Goal: Book appointment/travel/reservation

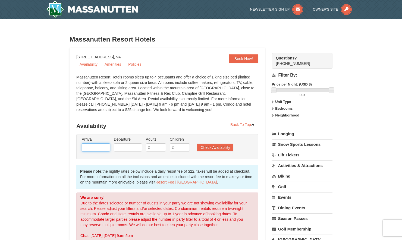
click at [95, 145] on input "text" at bounding box center [96, 147] width 28 height 8
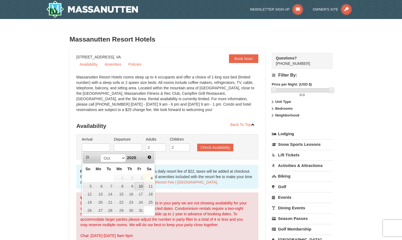
click at [142, 186] on link "10" at bounding box center [139, 187] width 9 height 8
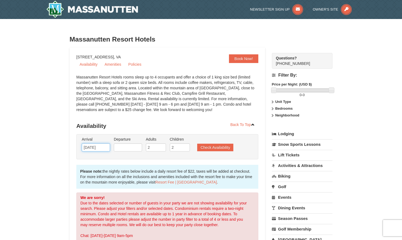
click at [105, 148] on input "10/10/2025" at bounding box center [96, 147] width 28 height 8
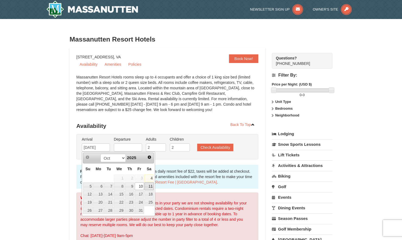
click at [151, 187] on link "11" at bounding box center [148, 187] width 9 height 8
type input "[DATE]"
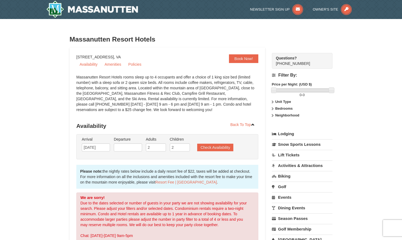
drag, startPoint x: 130, startPoint y: 140, endPoint x: 129, endPoint y: 147, distance: 7.6
click at [130, 140] on label "Departure Please format dates MM/DD/YYYY Please format dates MM/DD/YYYY" at bounding box center [128, 139] width 28 height 5
click at [129, 147] on input "text" at bounding box center [128, 147] width 28 height 8
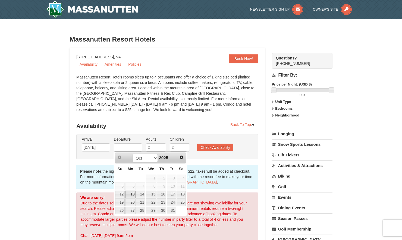
click at [131, 193] on link "13" at bounding box center [130, 195] width 10 height 8
type input "[DATE]"
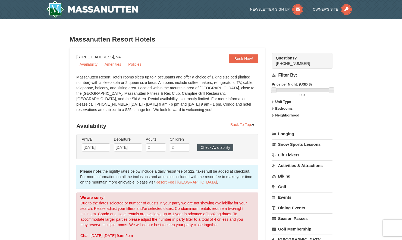
click at [202, 150] on button "Check Availability" at bounding box center [215, 148] width 36 height 8
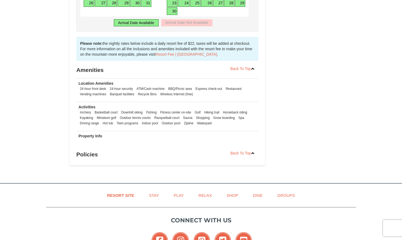
scroll to position [360, 0]
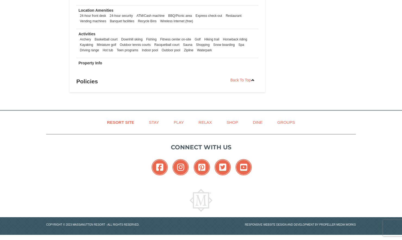
click at [46, 111] on nav "Resort Site Stay Play Relax Shop Dine Groups" at bounding box center [201, 123] width 310 height 24
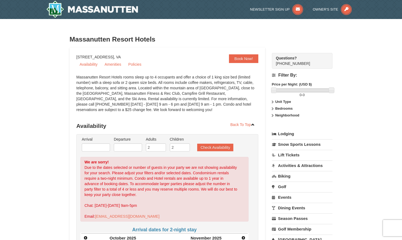
scroll to position [1, 0]
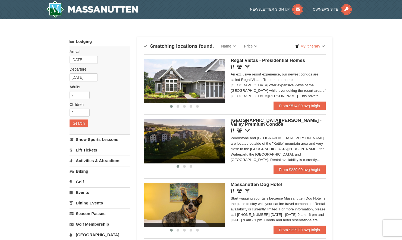
click at [295, 121] on span "Woodstone Meadows - Valley Premium Condos" at bounding box center [276, 122] width 91 height 9
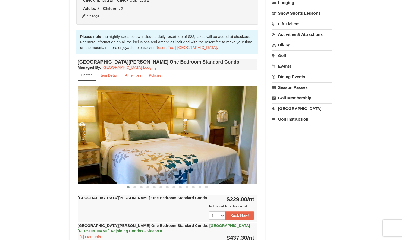
scroll to position [170, 0]
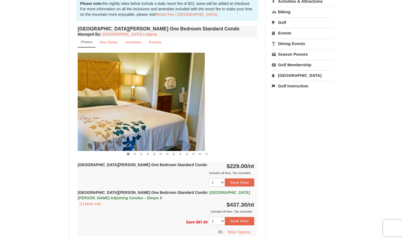
drag, startPoint x: 243, startPoint y: 131, endPoint x: 112, endPoint y: 122, distance: 130.7
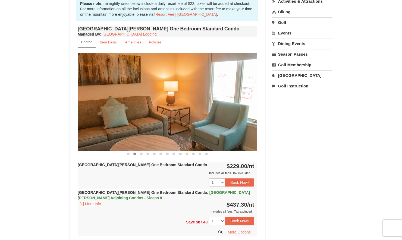
click at [252, 101] on img at bounding box center [167, 102] width 179 height 98
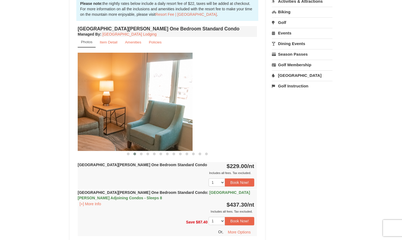
drag, startPoint x: 252, startPoint y: 101, endPoint x: 145, endPoint y: 95, distance: 107.4
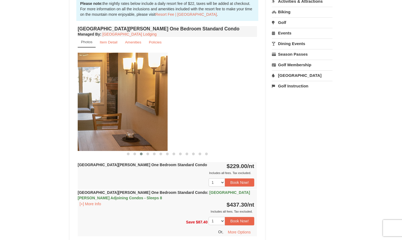
drag, startPoint x: 224, startPoint y: 99, endPoint x: 134, endPoint y: 95, distance: 89.5
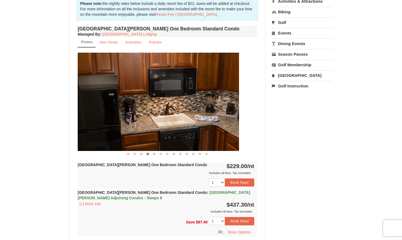
drag, startPoint x: 204, startPoint y: 100, endPoint x: 119, endPoint y: 99, distance: 85.0
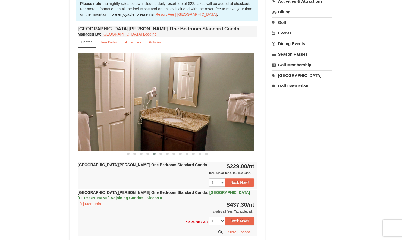
drag, startPoint x: 197, startPoint y: 89, endPoint x: 64, endPoint y: 97, distance: 133.3
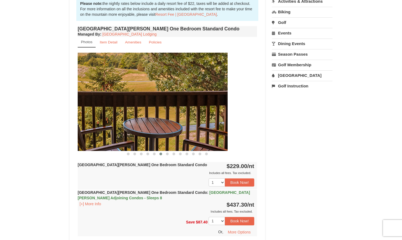
drag, startPoint x: 188, startPoint y: 104, endPoint x: 78, endPoint y: 108, distance: 109.8
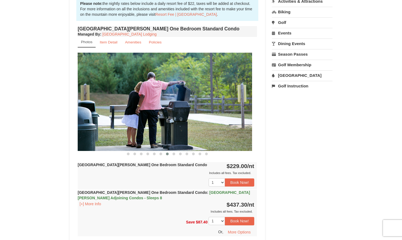
drag, startPoint x: 207, startPoint y: 107, endPoint x: 107, endPoint y: 114, distance: 100.5
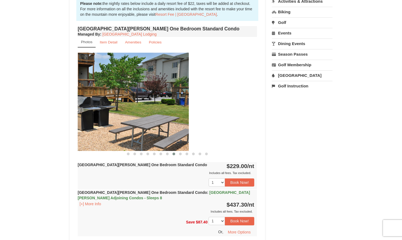
drag, startPoint x: 220, startPoint y: 97, endPoint x: 152, endPoint y: 97, distance: 68.2
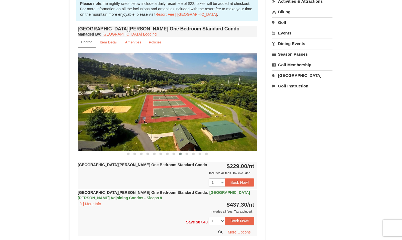
drag, startPoint x: 227, startPoint y: 95, endPoint x: 125, endPoint y: 97, distance: 102.1
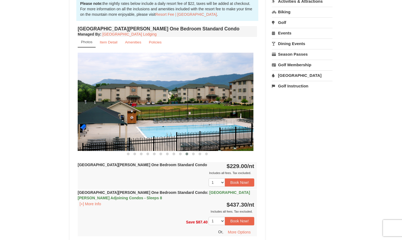
drag, startPoint x: 225, startPoint y: 92, endPoint x: 126, endPoint y: 94, distance: 99.1
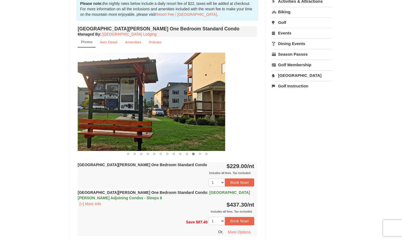
drag, startPoint x: 239, startPoint y: 92, endPoint x: 108, endPoint y: 99, distance: 131.3
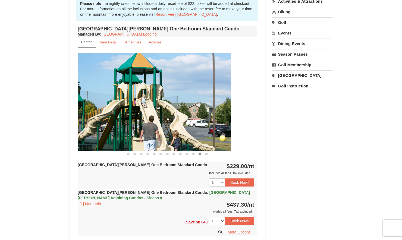
drag, startPoint x: 226, startPoint y: 82, endPoint x: 119, endPoint y: 71, distance: 107.3
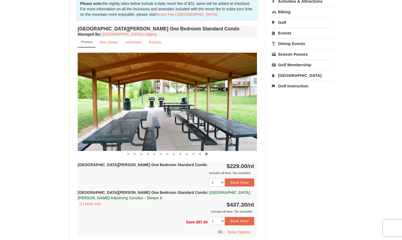
drag, startPoint x: 227, startPoint y: 76, endPoint x: 88, endPoint y: 75, distance: 138.8
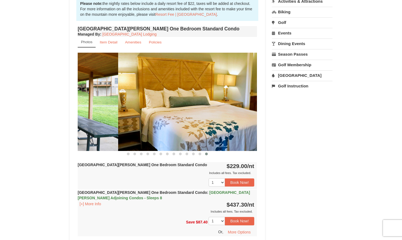
drag, startPoint x: 199, startPoint y: 88, endPoint x: 10, endPoint y: 91, distance: 189.6
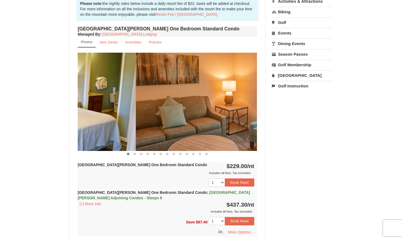
drag, startPoint x: 209, startPoint y: 102, endPoint x: 67, endPoint y: 119, distance: 143.5
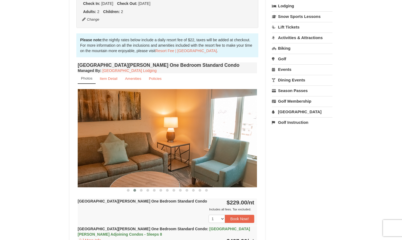
scroll to position [231, 0]
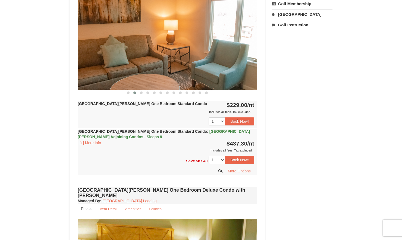
click at [94, 106] on strong "[GEOGRAPHIC_DATA][PERSON_NAME] One Bedroom Standard Condo" at bounding box center [142, 104] width 129 height 4
click at [94, 103] on strong "[GEOGRAPHIC_DATA][PERSON_NAME] One Bedroom Standard Condo" at bounding box center [142, 104] width 129 height 4
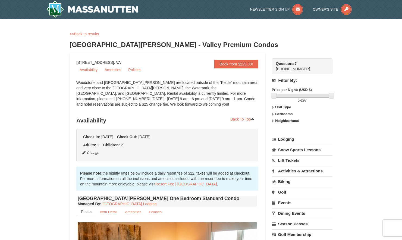
scroll to position [178, 0]
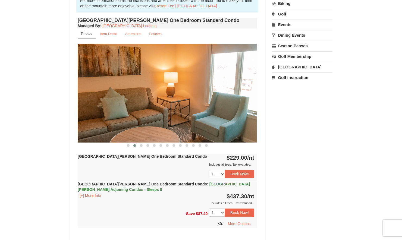
click at [166, 156] on strong "[GEOGRAPHIC_DATA][PERSON_NAME] One Bedroom Standard Condo" at bounding box center [142, 156] width 129 height 4
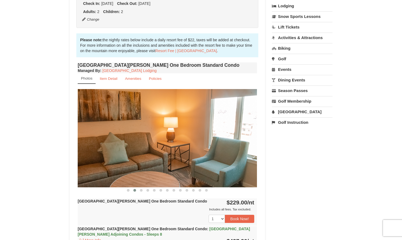
scroll to position [88, 0]
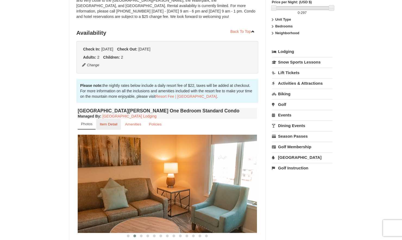
click at [113, 124] on small "Item Detail" at bounding box center [109, 124] width 18 height 4
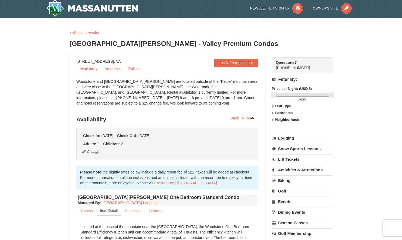
scroll to position [102, 0]
